Goal: Task Accomplishment & Management: Use online tool/utility

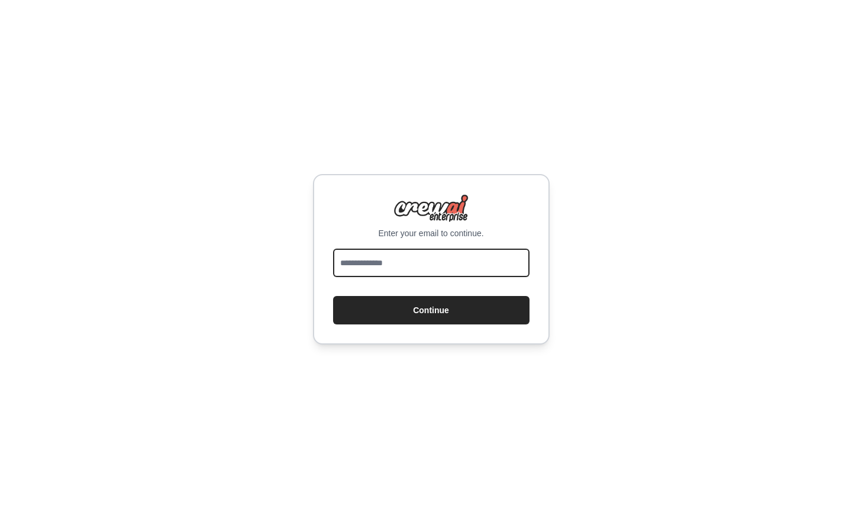
click at [373, 261] on input "email" at bounding box center [431, 263] width 196 height 28
type input "**********"
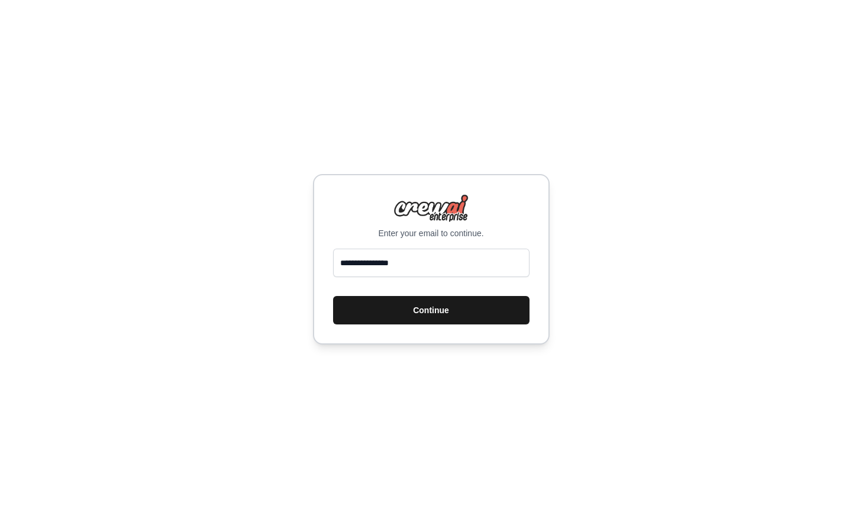
click at [404, 305] on button "Continue" at bounding box center [431, 310] width 196 height 28
